Goal: Navigation & Orientation: Find specific page/section

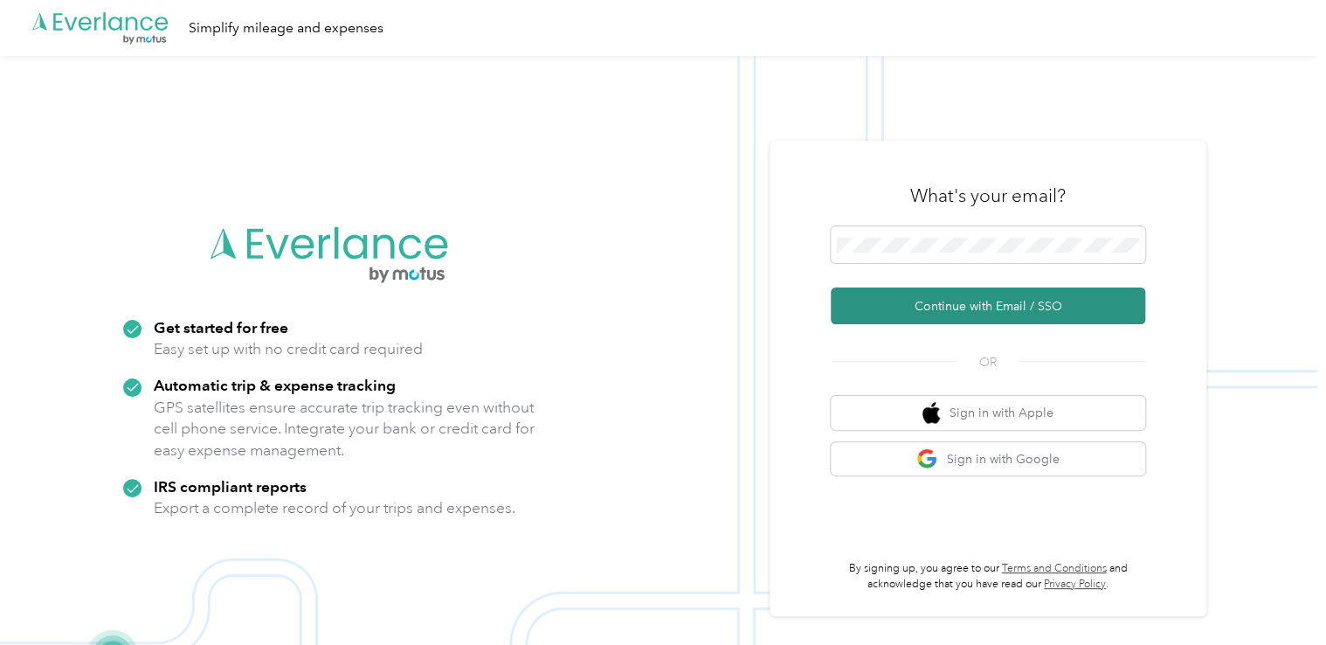
click at [976, 297] on button "Continue with Email / SSO" at bounding box center [988, 305] width 315 height 37
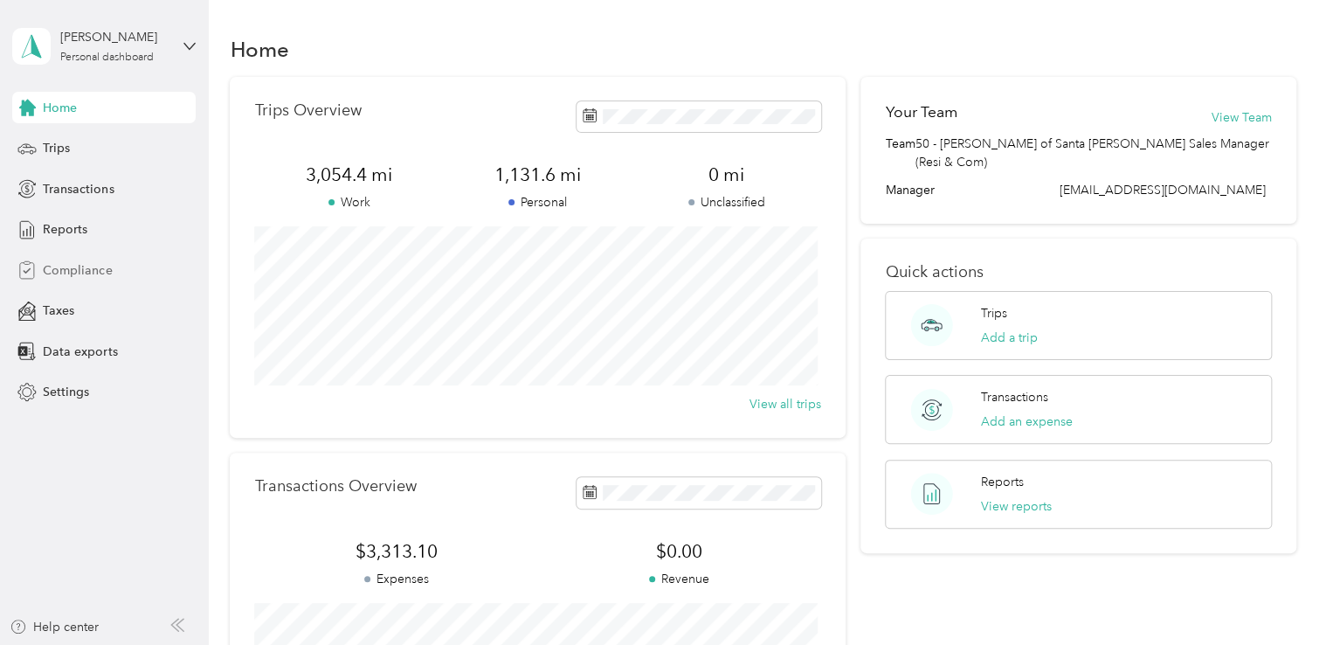
click at [75, 267] on span "Compliance" at bounding box center [77, 270] width 69 height 18
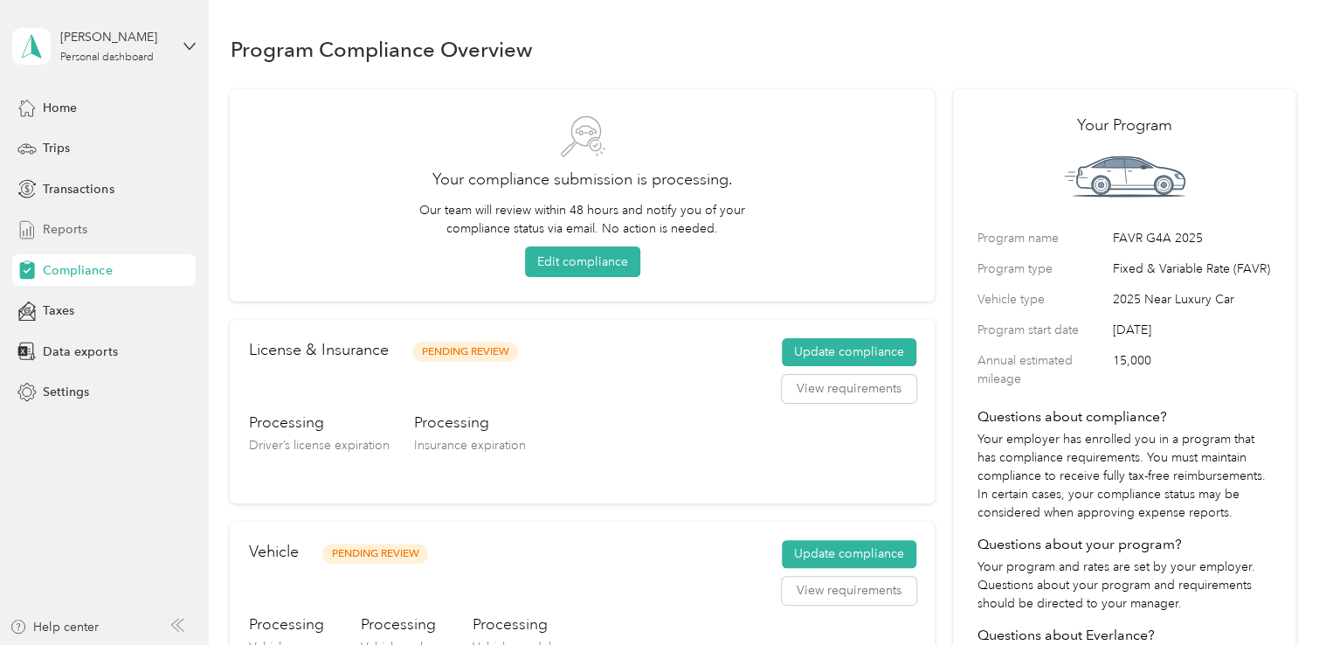
click at [61, 229] on span "Reports" at bounding box center [65, 229] width 45 height 18
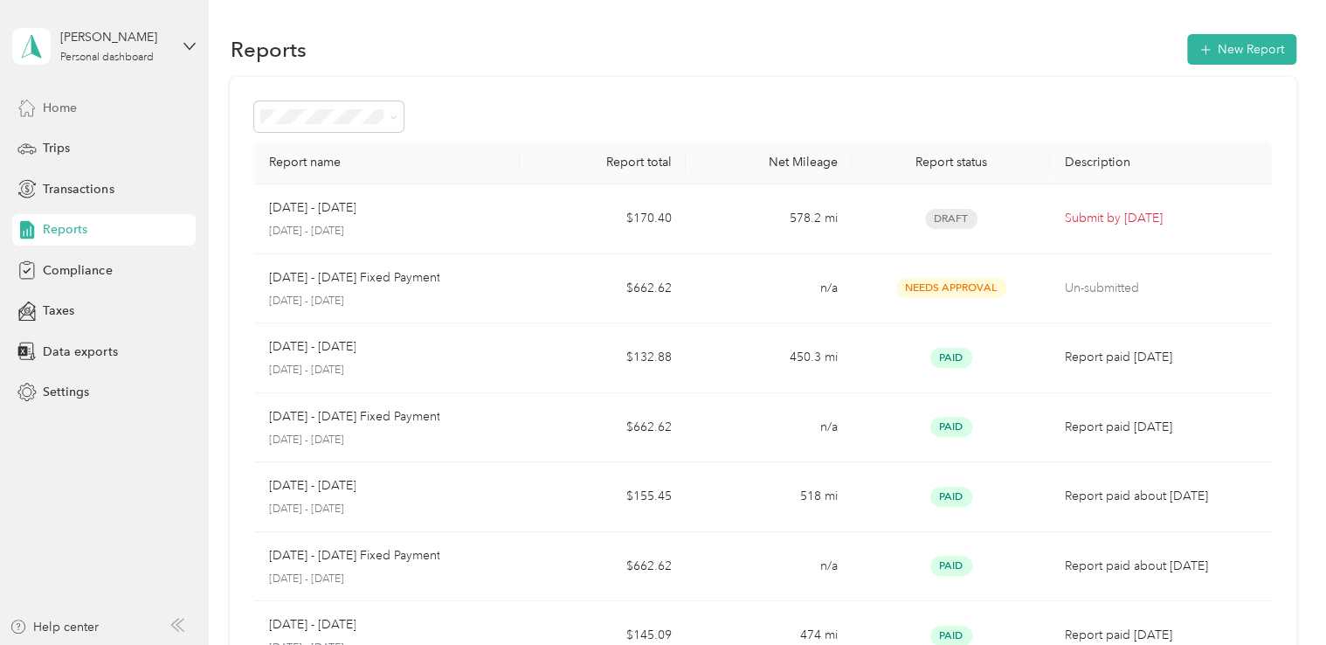
click at [66, 110] on span "Home" at bounding box center [60, 108] width 34 height 18
